Goal: Check status: Check status

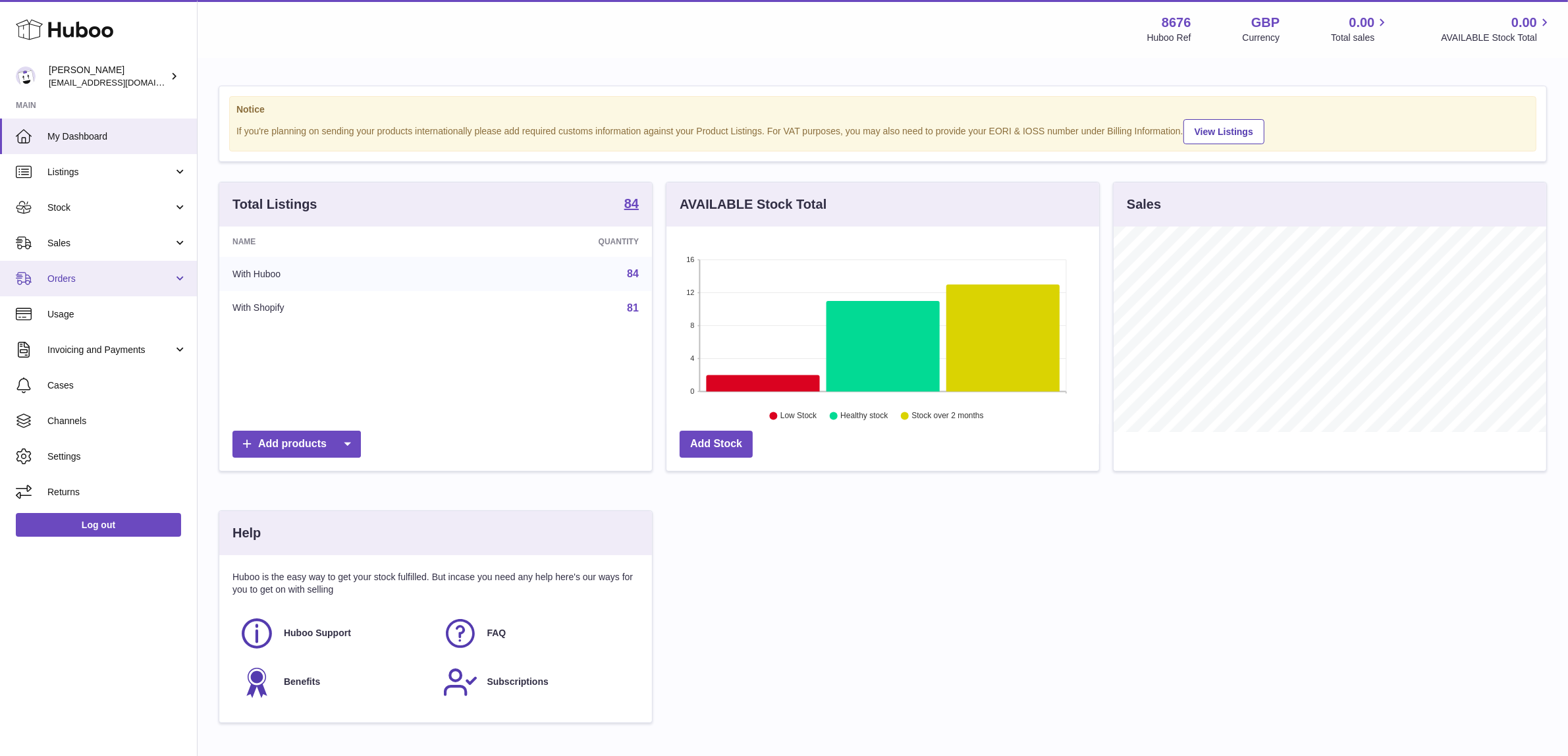
scroll to position [205, 432]
click at [107, 242] on span "Sales" at bounding box center [110, 244] width 126 height 12
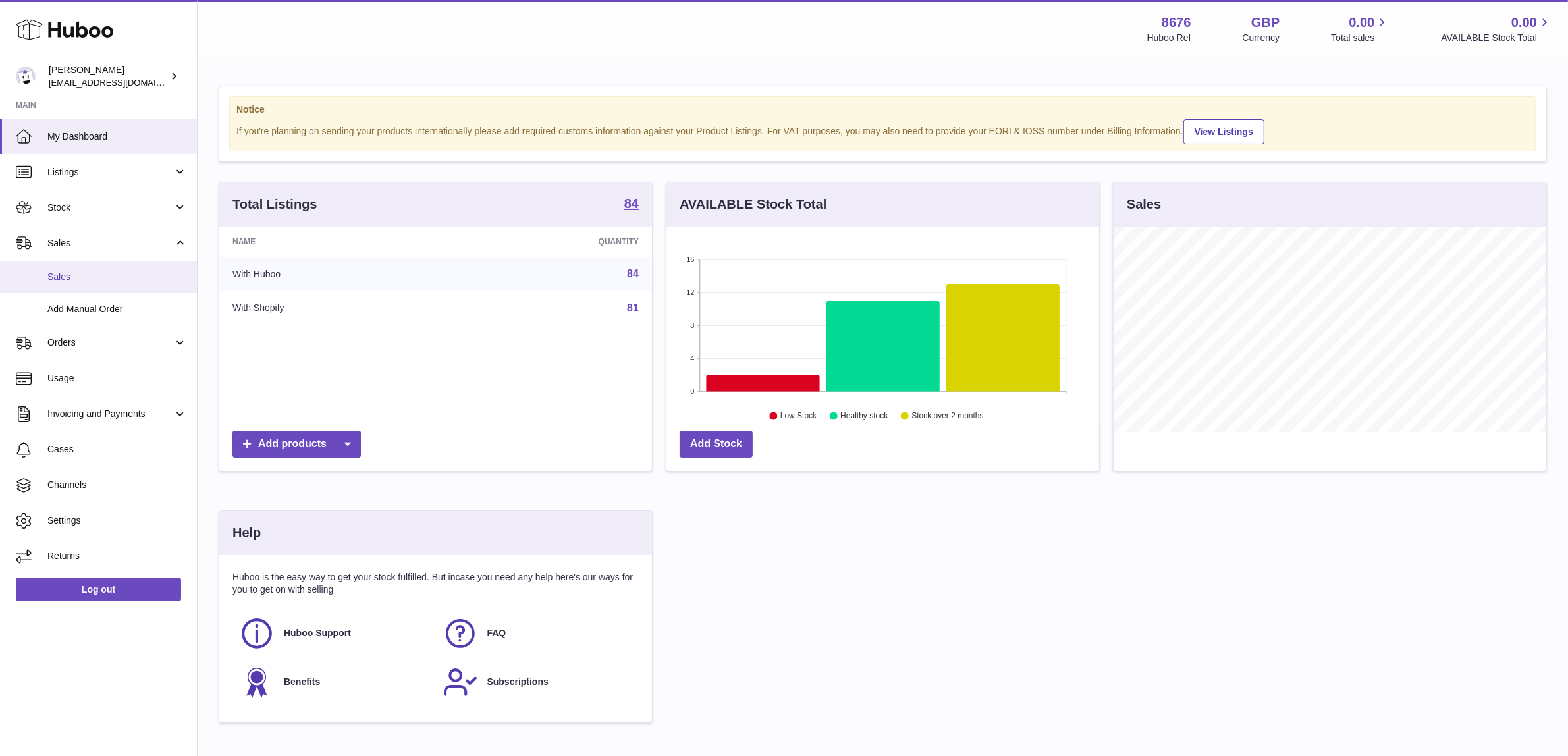
click at [97, 272] on span "Sales" at bounding box center [117, 277] width 140 height 12
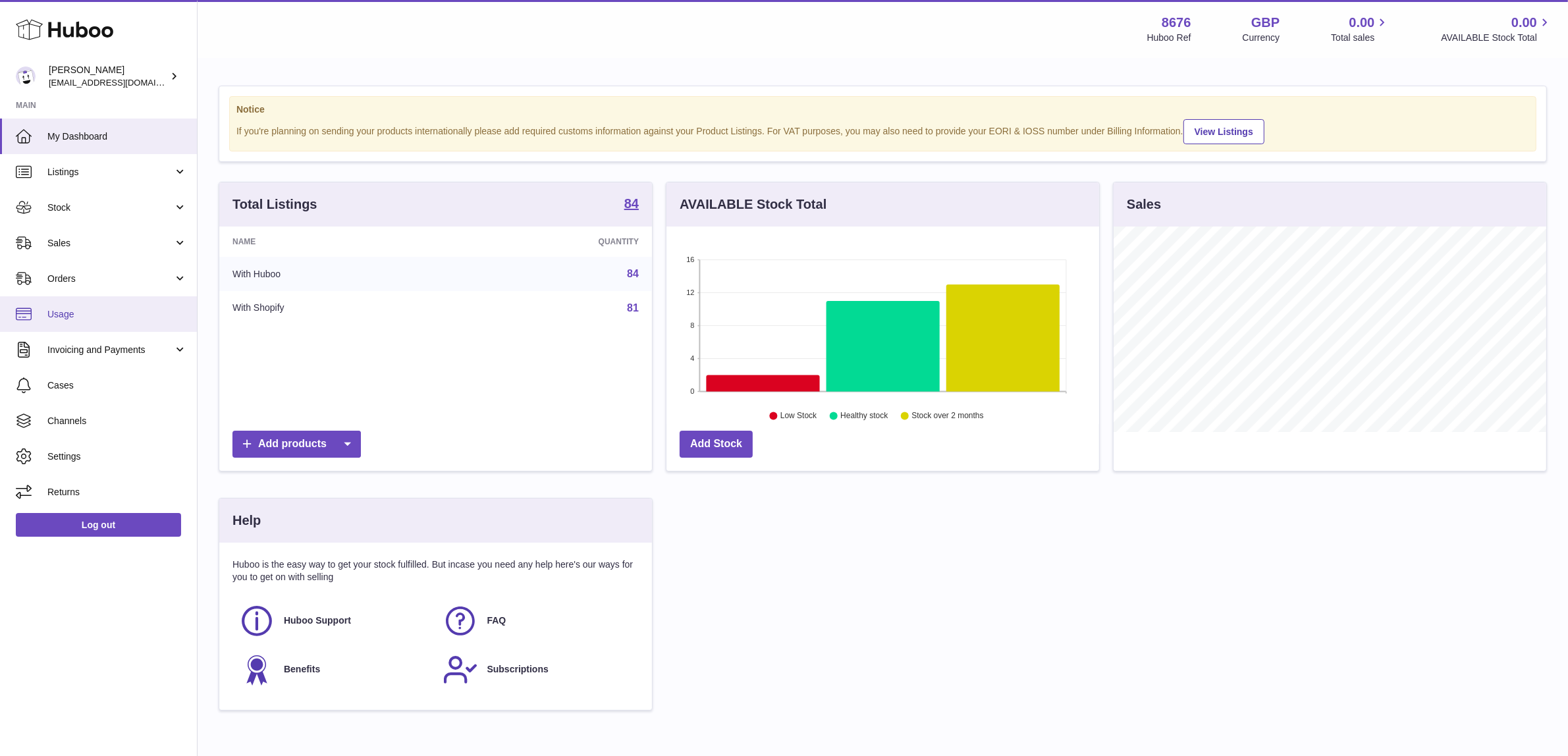
scroll to position [205, 432]
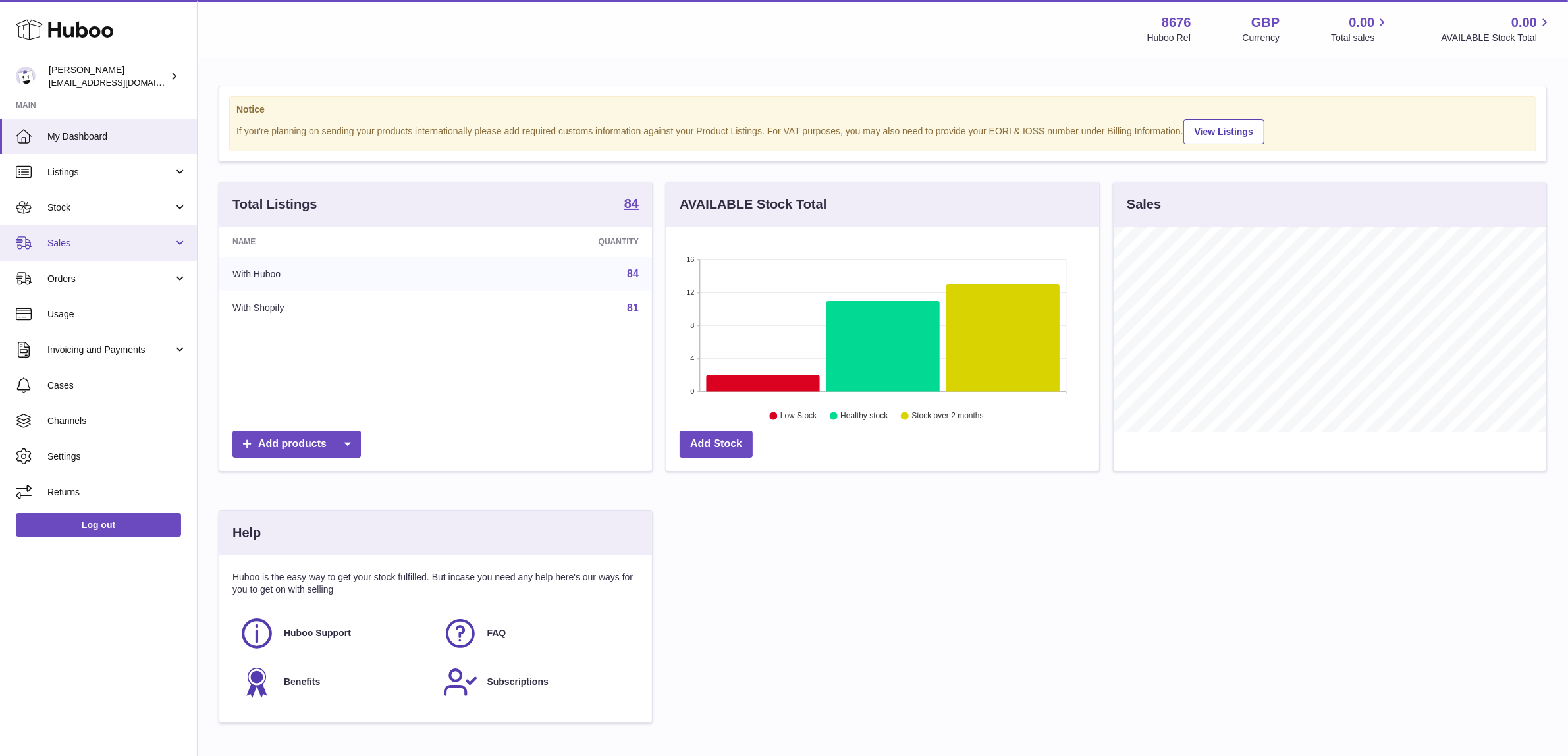
click at [120, 241] on span "Sales" at bounding box center [110, 244] width 126 height 12
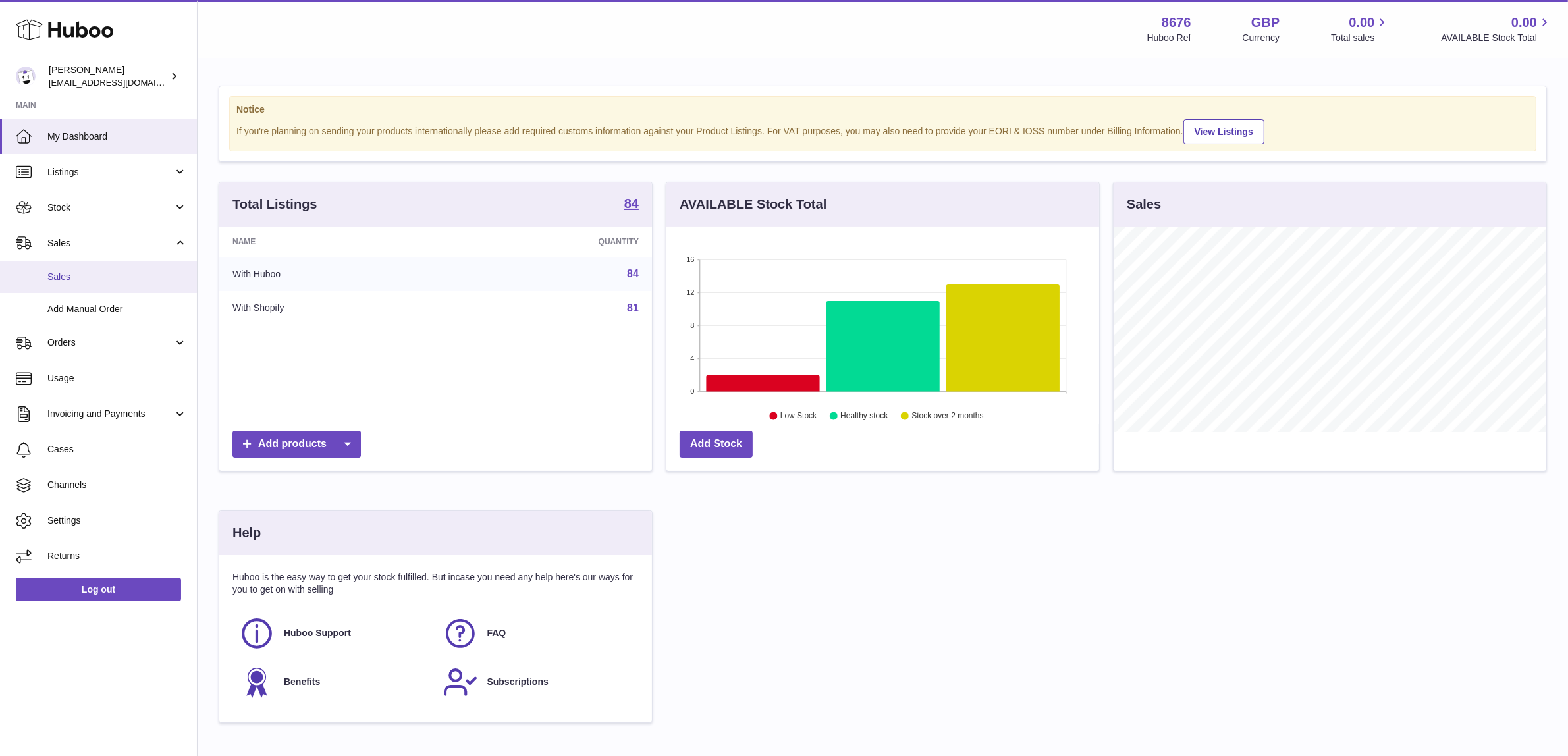
click at [119, 273] on span "Sales" at bounding box center [117, 277] width 140 height 12
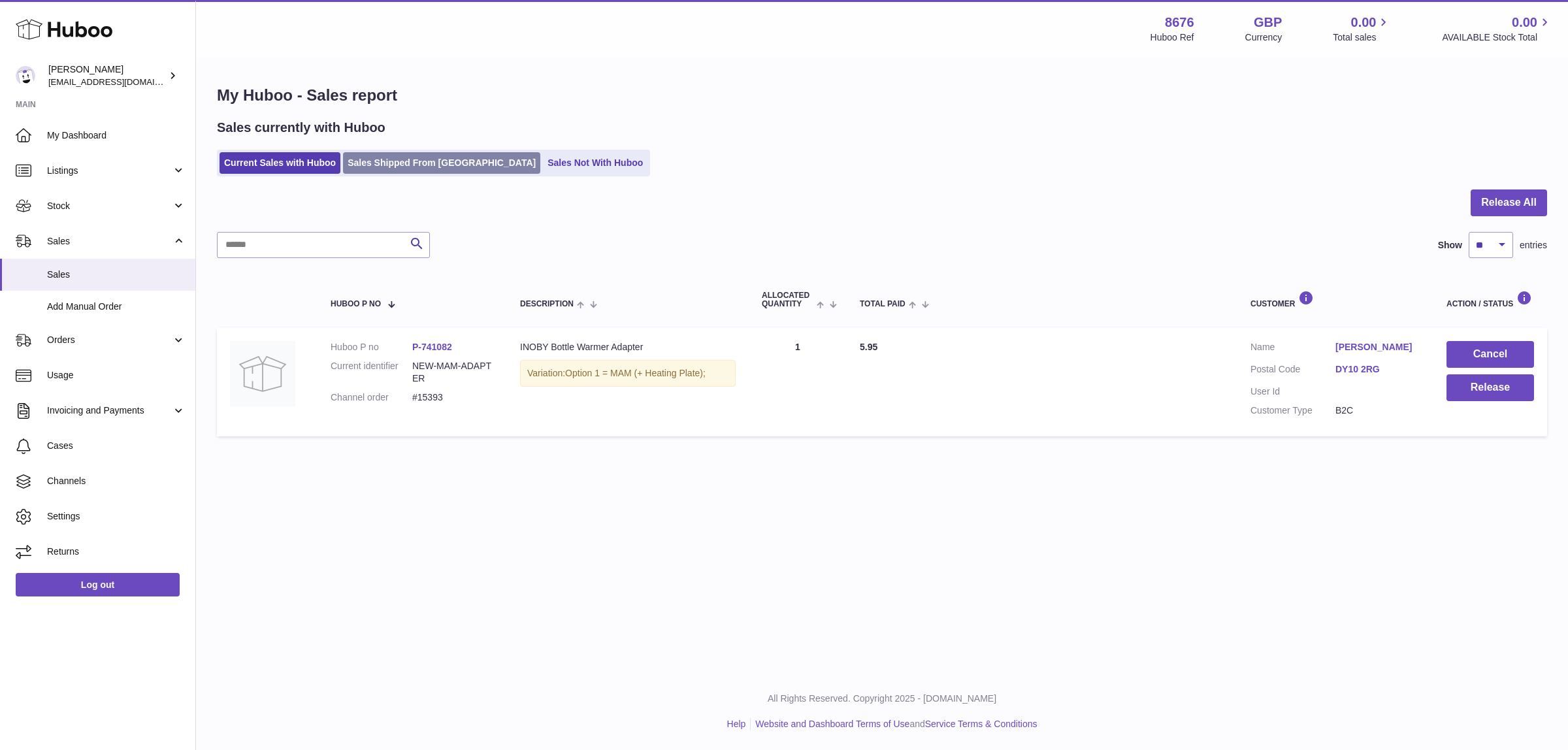
click at [411, 158] on link "Sales Shipped From [GEOGRAPHIC_DATA]" at bounding box center [441, 163] width 198 height 22
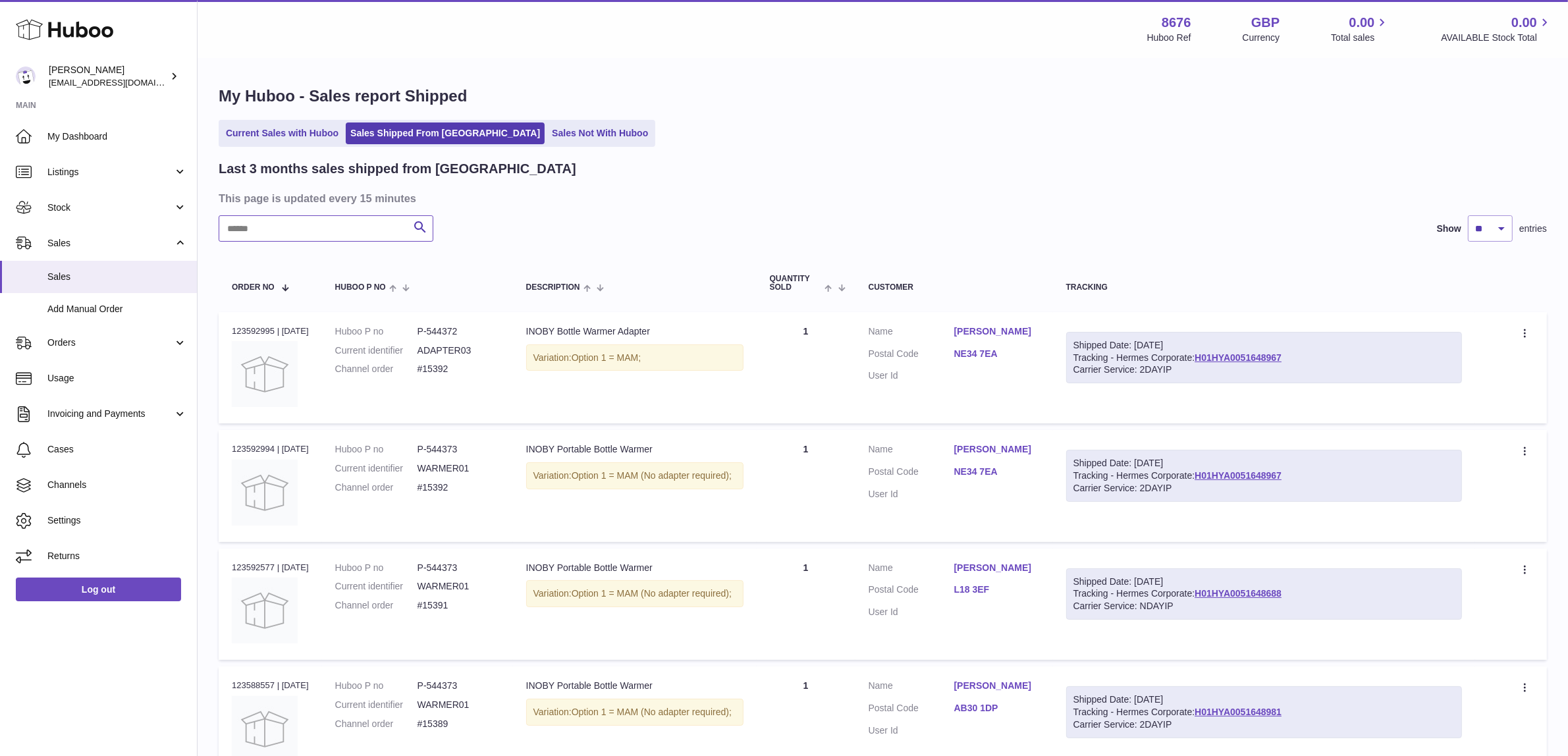
click at [389, 227] on input "text" at bounding box center [326, 229] width 215 height 27
paste input "*****"
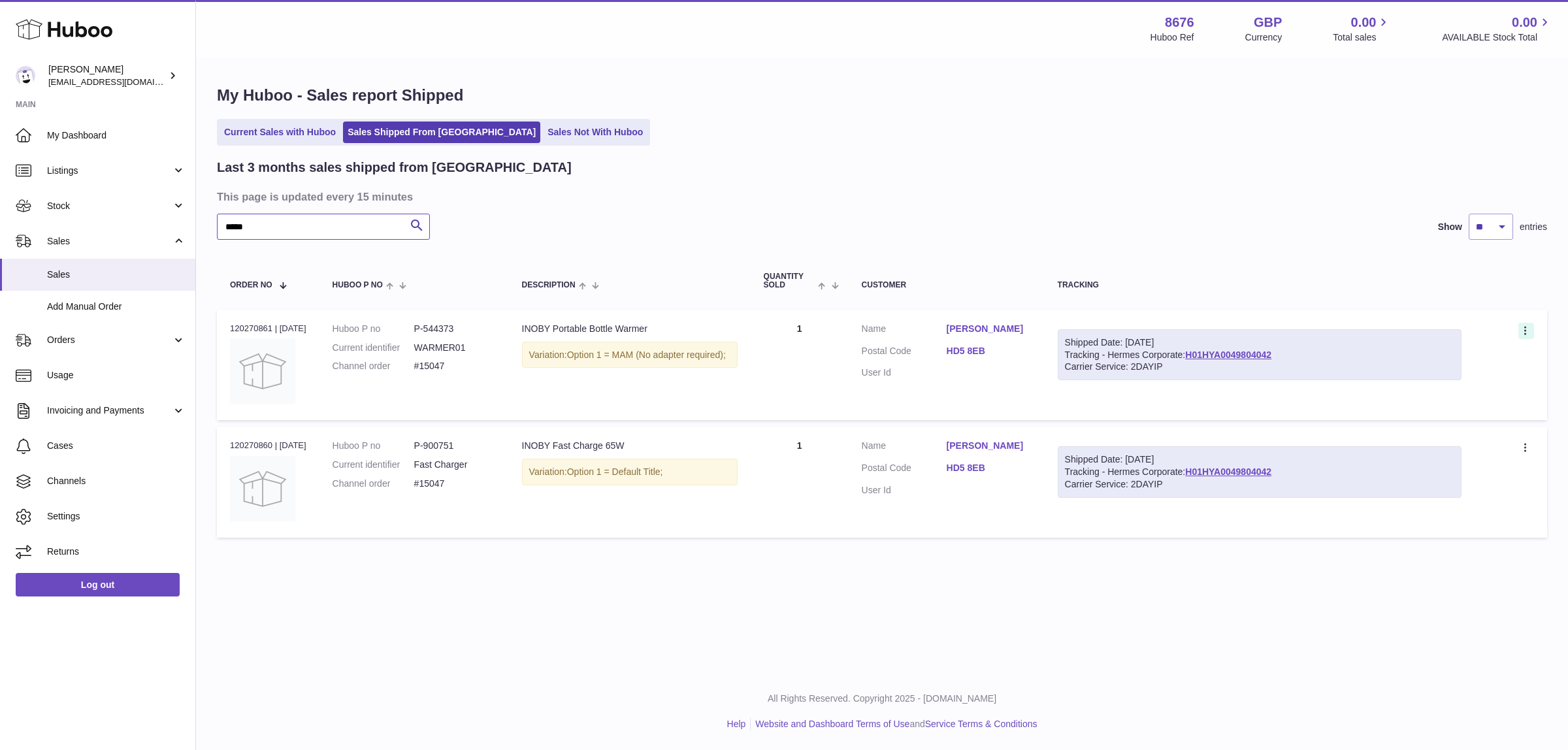
type input "*****"
click at [1526, 331] on icon at bounding box center [1527, 331] width 15 height 13
click at [1448, 390] on li "Duplicate Order" at bounding box center [1469, 388] width 131 height 28
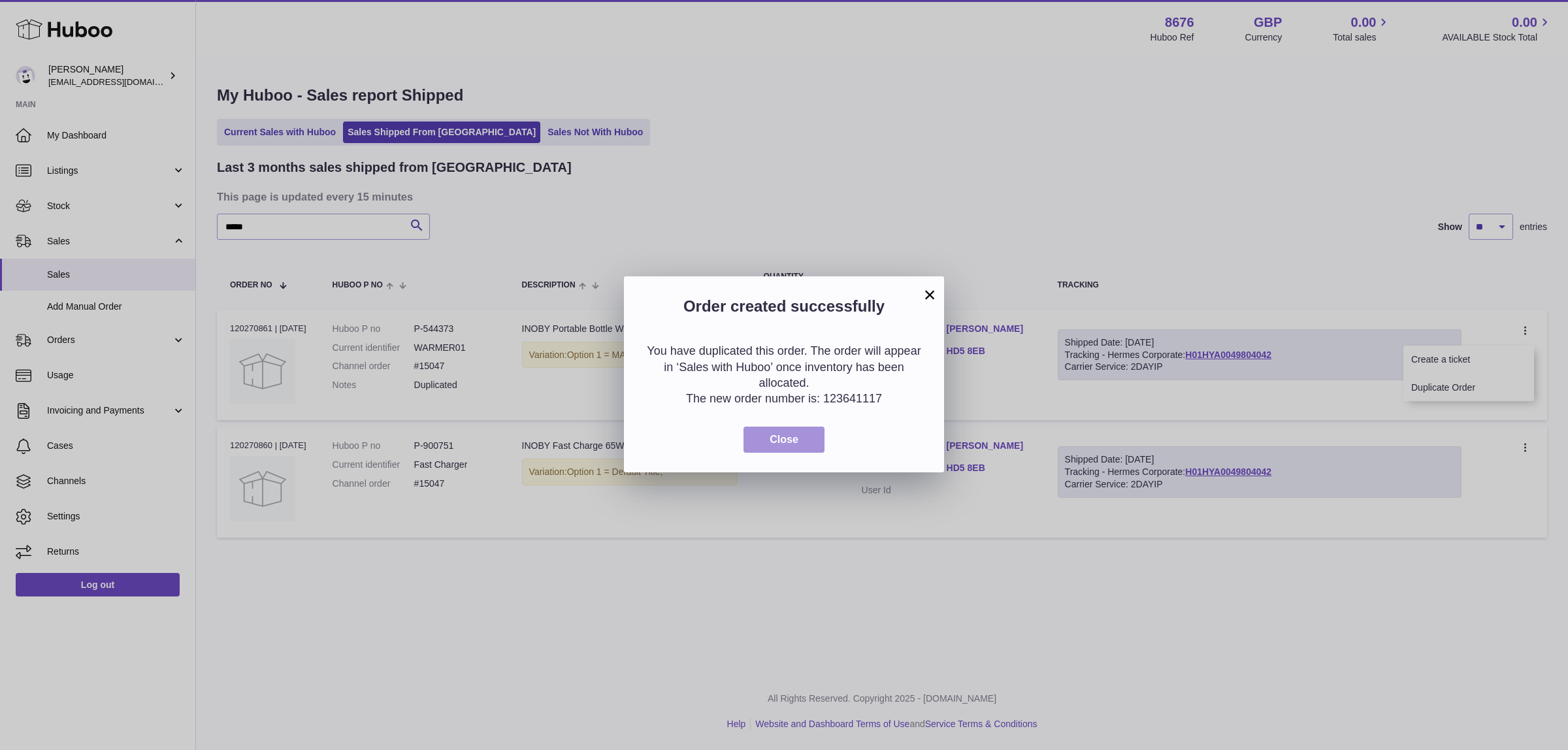
click at [782, 432] on button "Close" at bounding box center [783, 440] width 81 height 26
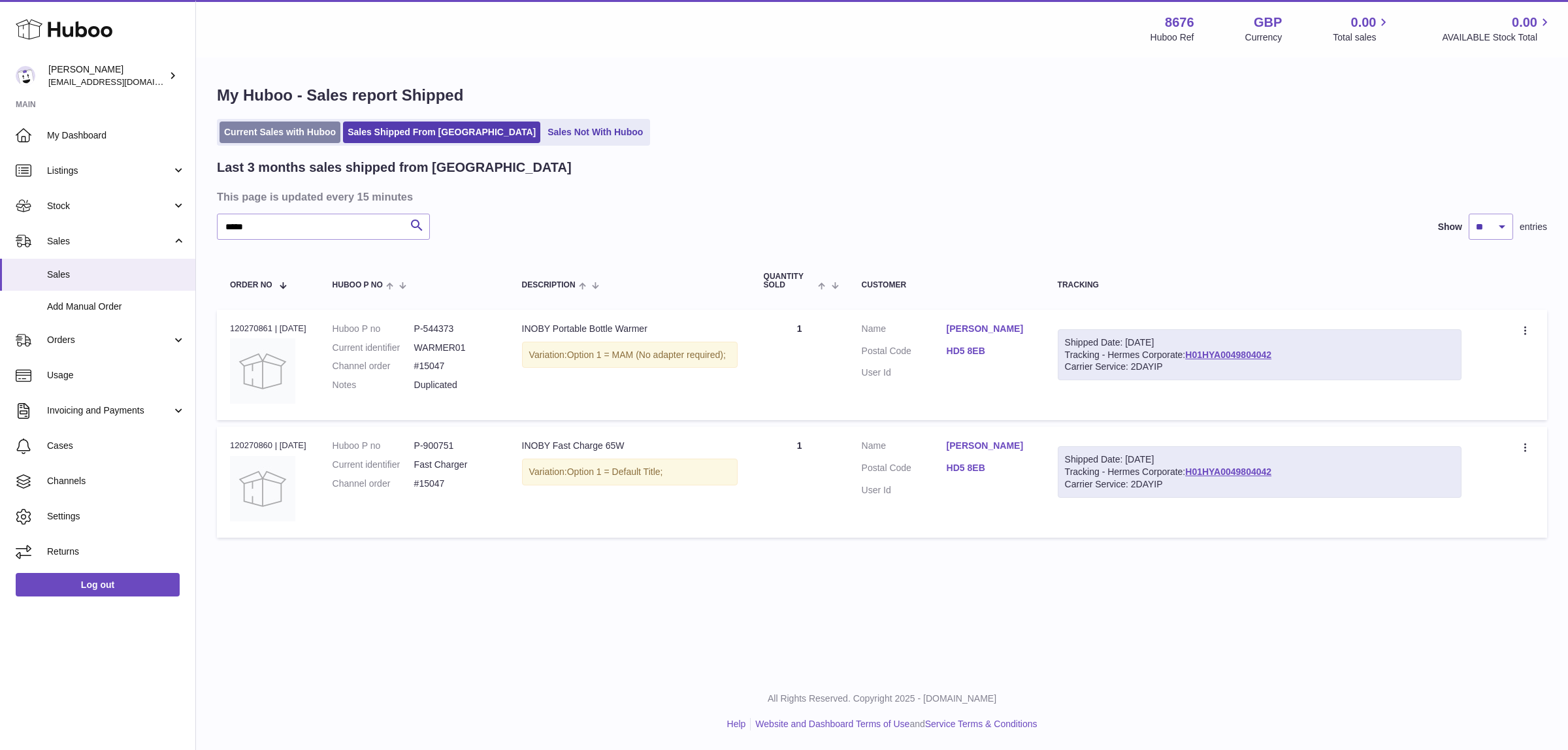
click at [275, 132] on link "Current Sales with Huboo" at bounding box center [280, 132] width 121 height 22
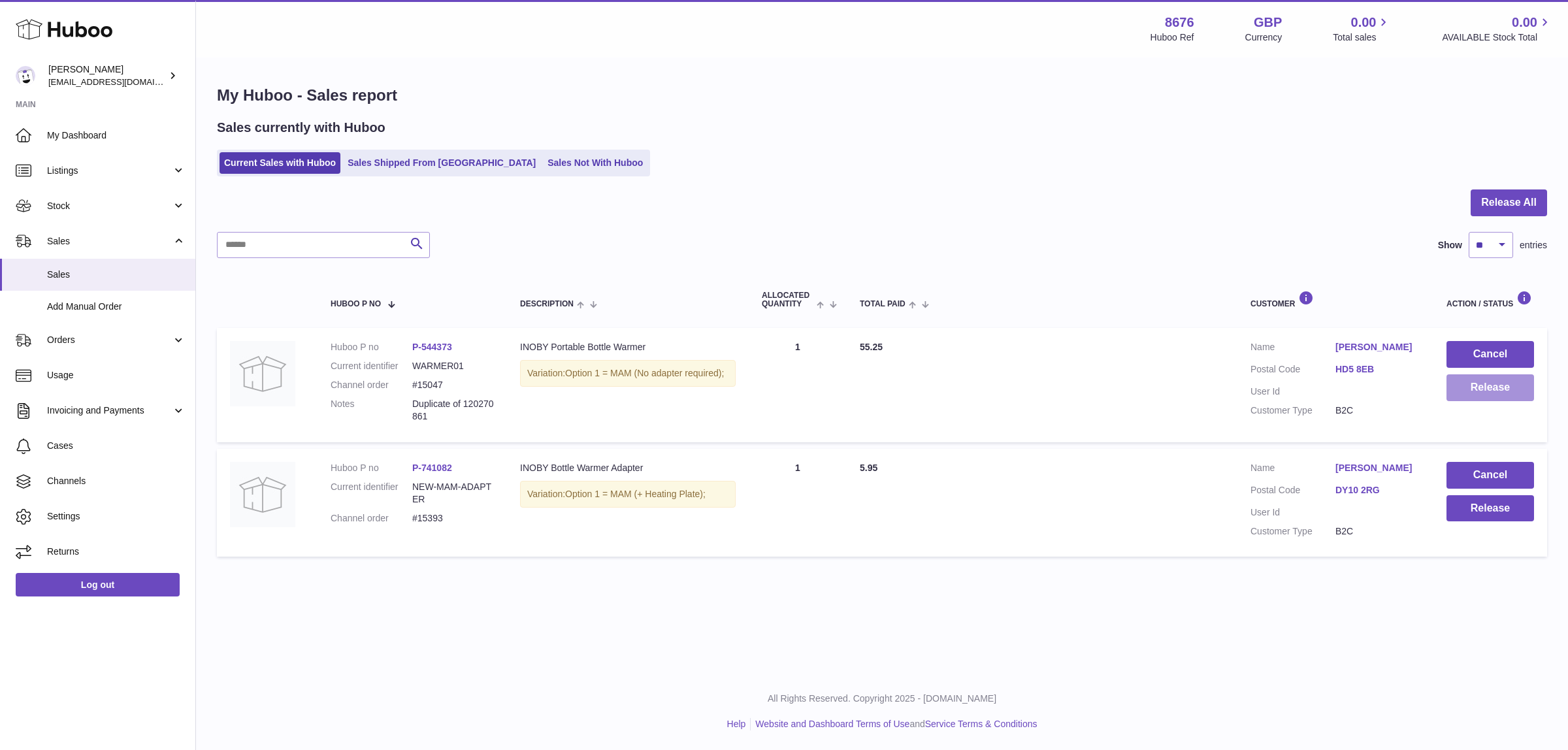
click at [1496, 390] on button "Release" at bounding box center [1490, 388] width 88 height 26
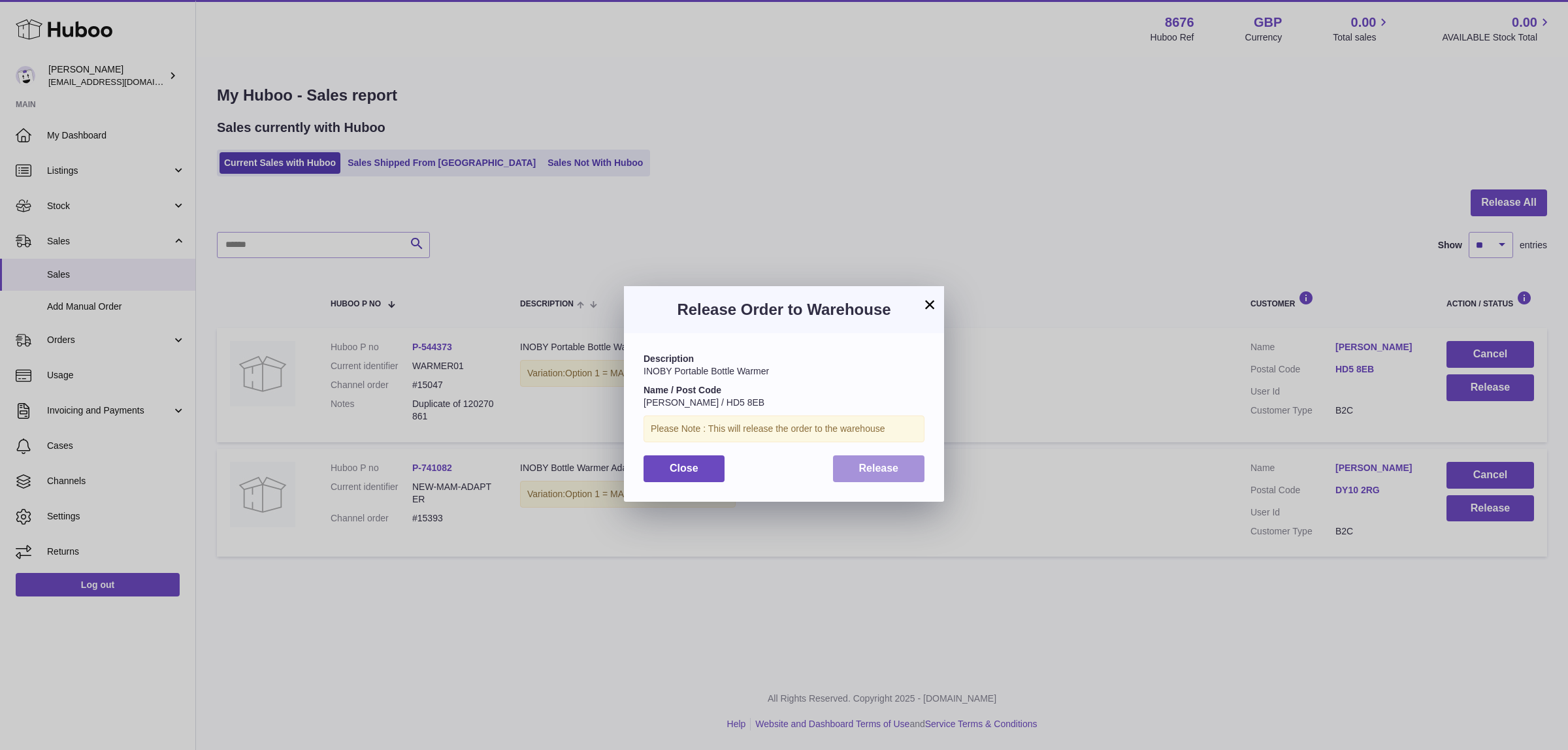
click at [917, 463] on button "Release" at bounding box center [879, 468] width 92 height 26
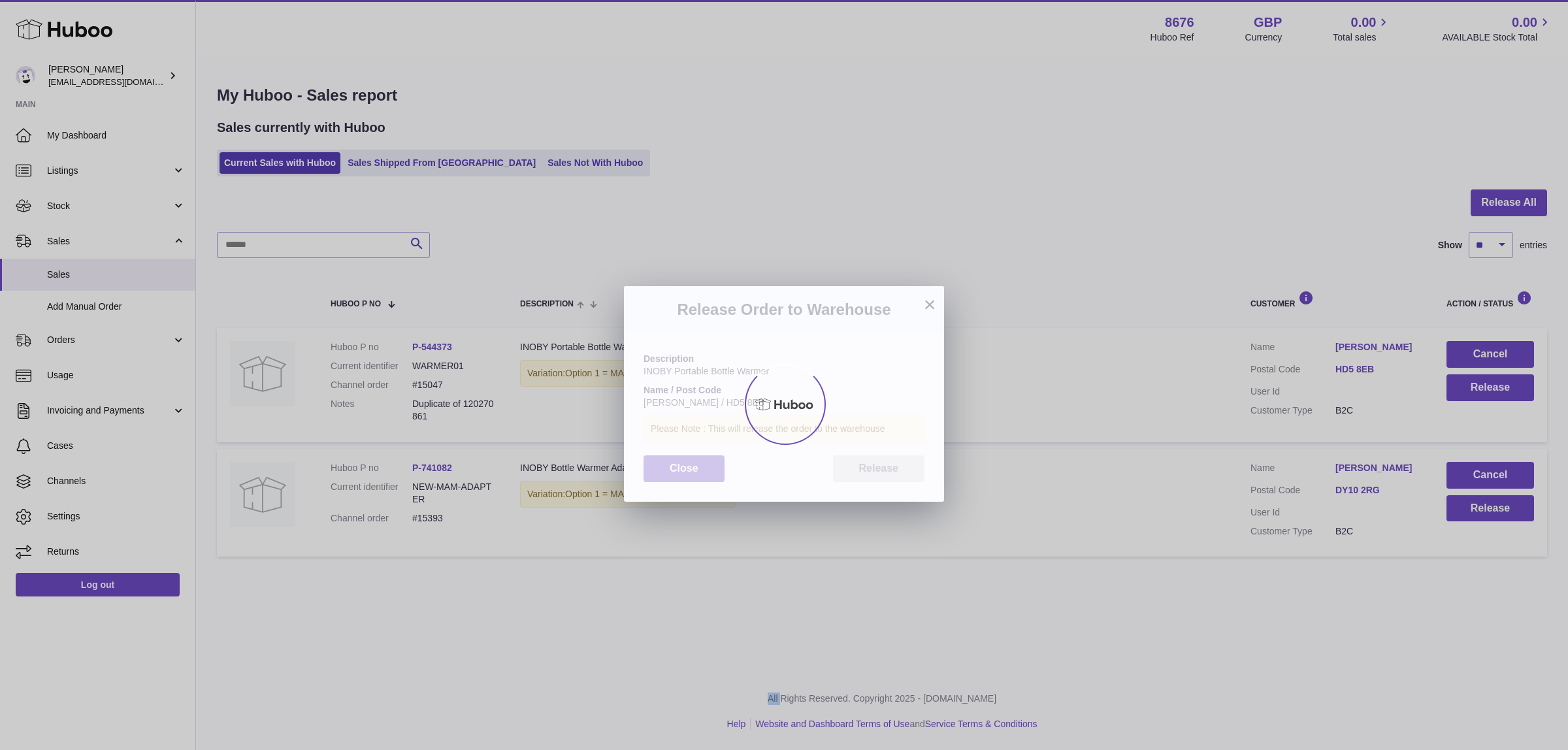
click at [917, 463] on div at bounding box center [784, 405] width 1568 height 691
